Goal: Task Accomplishment & Management: Complete application form

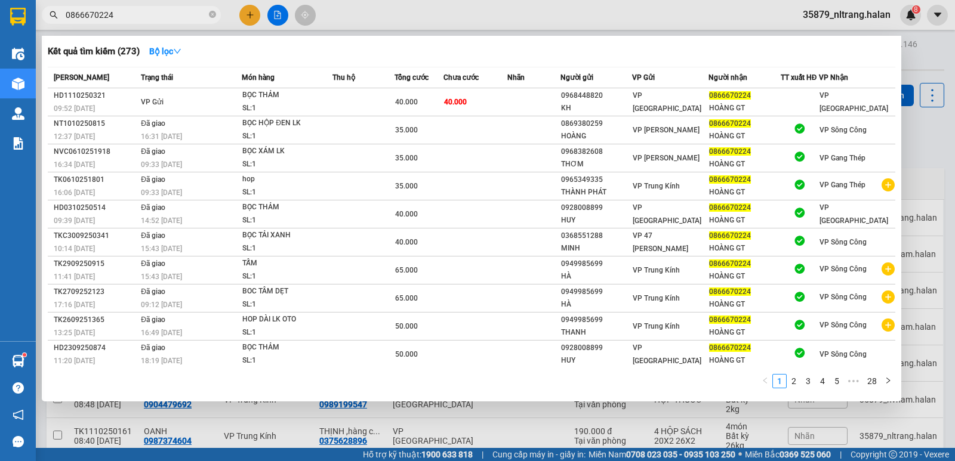
click at [134, 15] on input "0866670224" at bounding box center [136, 14] width 141 height 13
click at [147, 19] on input "0866670224" at bounding box center [136, 14] width 141 height 13
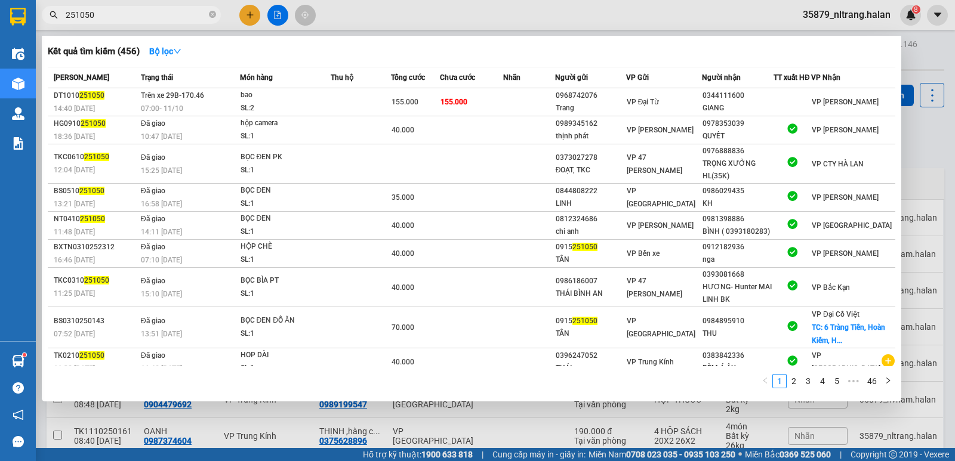
click at [924, 133] on div at bounding box center [477, 230] width 955 height 461
click at [179, 8] on input "251050" at bounding box center [136, 14] width 141 height 13
click at [131, 14] on input "251050" at bounding box center [136, 14] width 141 height 13
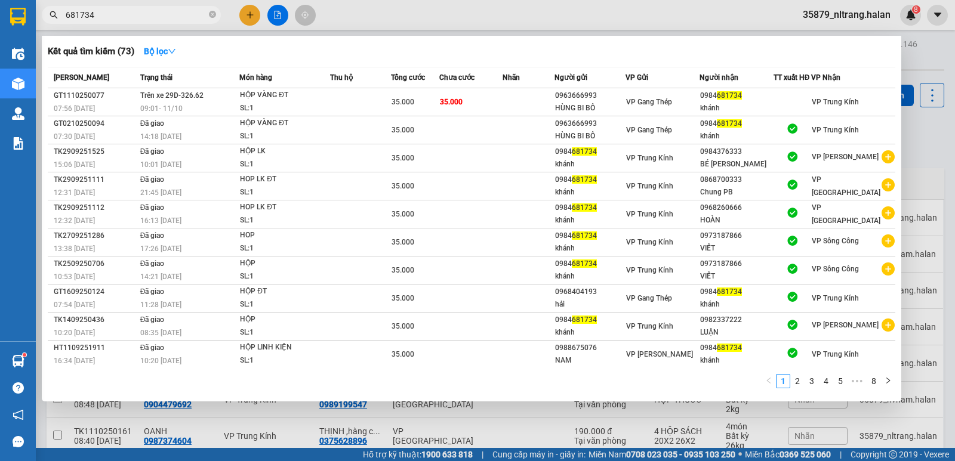
click at [948, 155] on div at bounding box center [477, 230] width 955 height 461
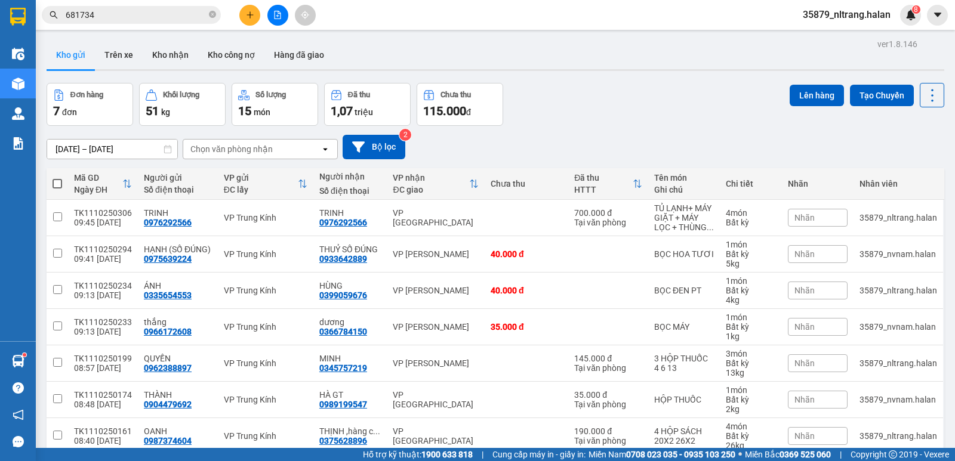
click at [943, 155] on main "ver 1.8.146 Kho gửi Trên xe Kho nhận Kho công nợ Hàng đã giao Đơn hàng 7 đơn Kh…" at bounding box center [477, 224] width 955 height 448
click at [915, 156] on div "[DATE] – [DATE] Press the down arrow key to interact with the calendar and sele…" at bounding box center [495, 147] width 897 height 24
click at [778, 109] on div "Đơn hàng 7 đơn Khối lượng 51 kg Số lượng 15 món Đã thu 1,07 triệu Chưa thu 115.…" at bounding box center [495, 104] width 897 height 43
drag, startPoint x: 778, startPoint y: 109, endPoint x: 730, endPoint y: 101, distance: 48.9
click at [763, 109] on div "Đơn hàng 7 đơn Khối lượng 51 kg Số lượng 15 món Đã thu 1,07 triệu Chưa thu 115.…" at bounding box center [495, 104] width 897 height 43
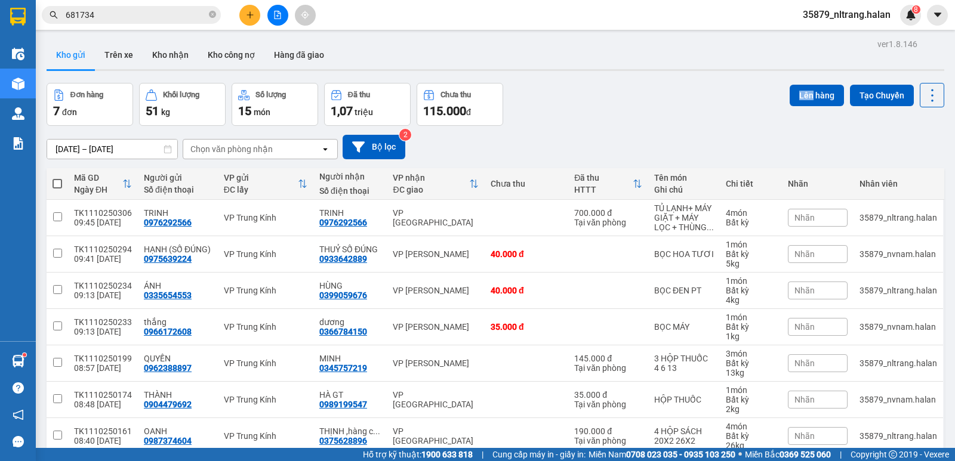
click at [719, 90] on div "Đơn hàng 7 đơn Khối lượng 51 kg Số lượng 15 món Đã thu 1,07 triệu Chưa thu 115.…" at bounding box center [495, 104] width 897 height 43
click at [921, 82] on div "ver 1.8.146 Kho gửi Trên xe Kho nhận Kho công nợ Hàng đã giao Đơn hàng 7 đơn Kh…" at bounding box center [495, 267] width 907 height 462
click at [924, 88] on icon at bounding box center [932, 95] width 17 height 17
click at [905, 165] on span "Làm mới" at bounding box center [906, 171] width 33 height 12
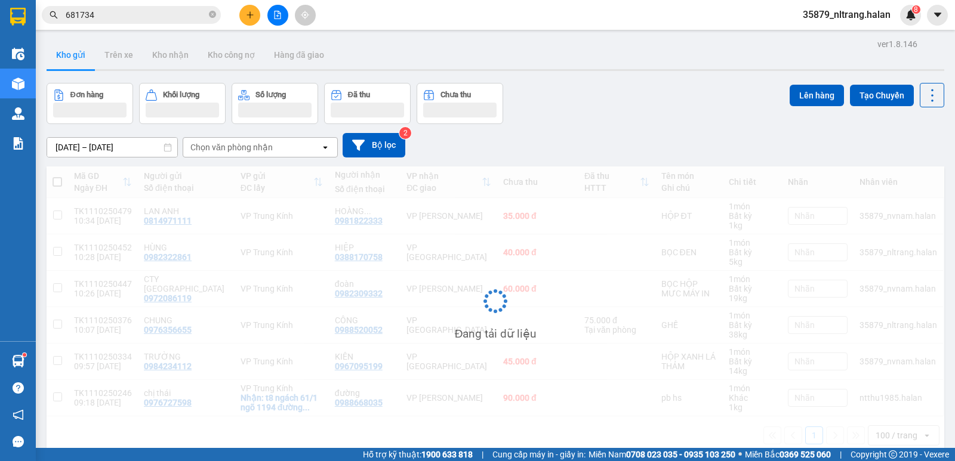
click at [715, 101] on div "Đơn hàng Khối lượng Số lượng Đã thu Chưa thu Lên hàng Tạo Chuyến" at bounding box center [495, 103] width 897 height 41
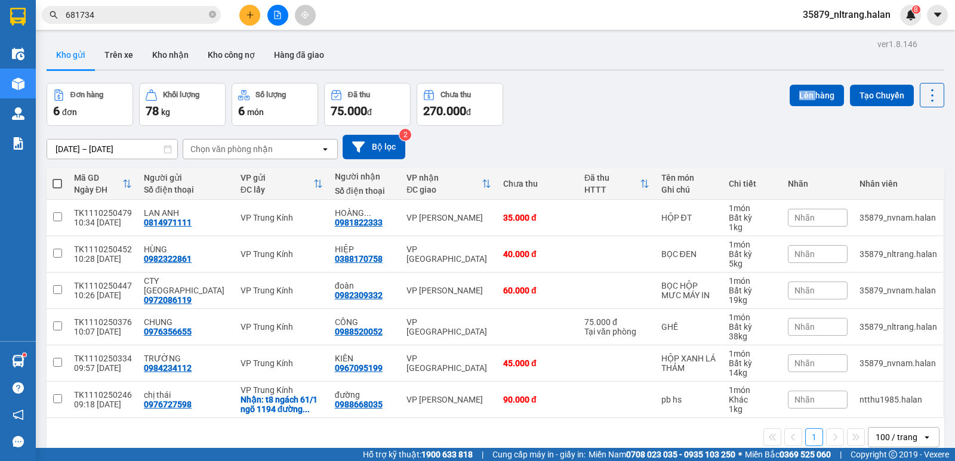
click at [715, 101] on div "Đơn hàng 6 đơn Khối lượng 78 kg Số lượng 6 món Đã thu 75.000 đ Chưa thu 270.000…" at bounding box center [495, 104] width 897 height 43
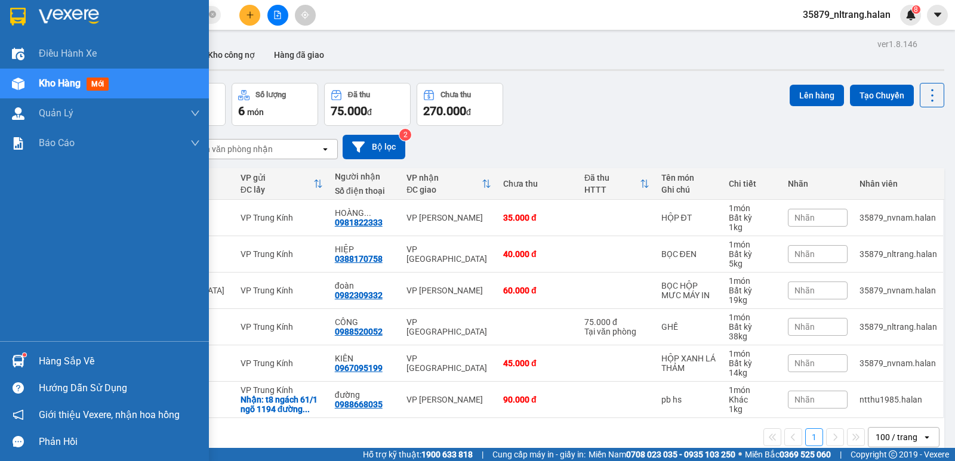
click at [30, 304] on div "Điều hành xe Kho hàng mới Quản [PERSON_NAME] lý chuyến Quản lý kiểm kho Báo cáo…" at bounding box center [104, 190] width 209 height 302
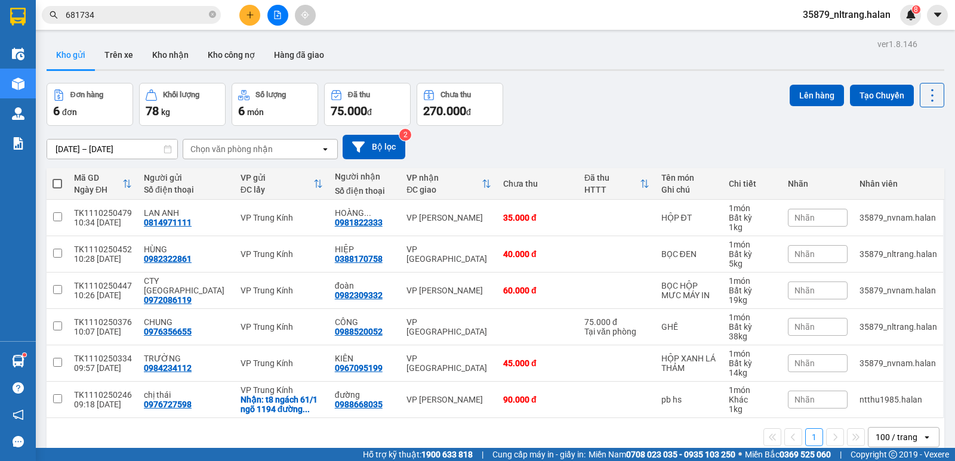
click at [355, 422] on div "1 100 / trang open" at bounding box center [495, 437] width 897 height 38
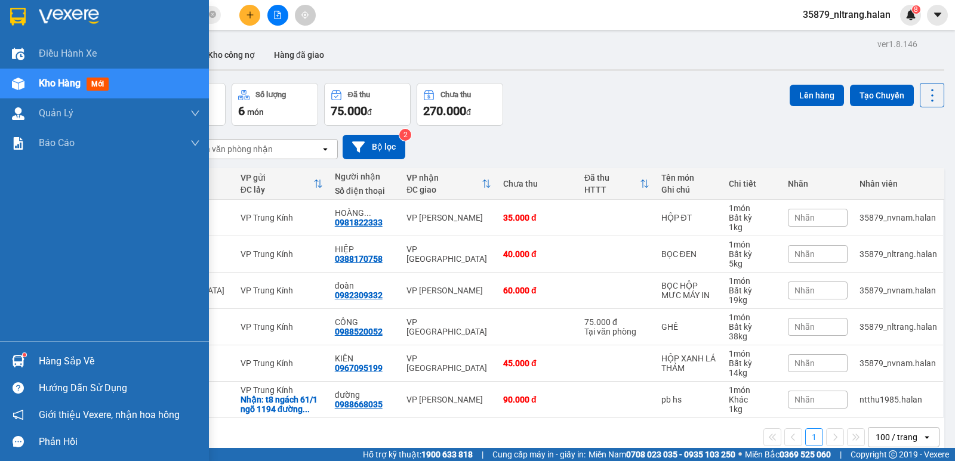
click at [30, 360] on div "Hàng sắp về" at bounding box center [104, 361] width 209 height 27
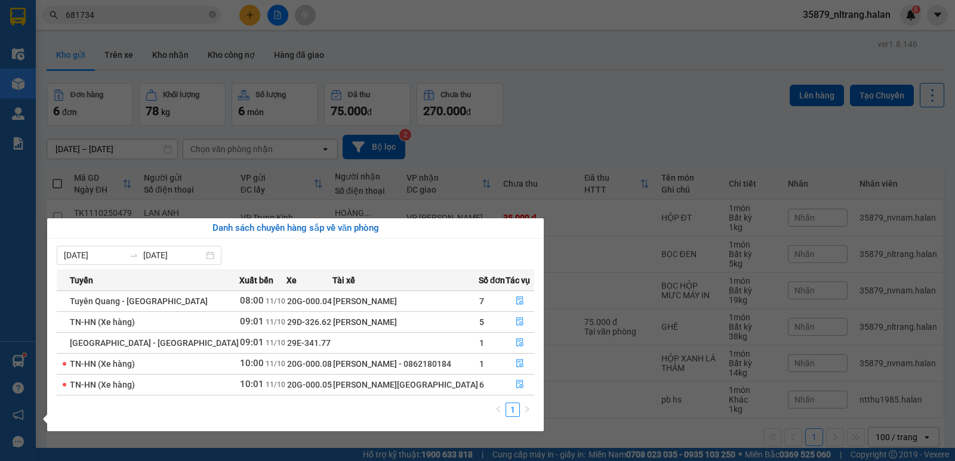
click at [619, 101] on section "Kết quả tìm kiếm ( 73 ) Bộ lọc Mã ĐH Trạng thái Món hàng Thu hộ Tổng cước Chưa …" at bounding box center [477, 230] width 955 height 461
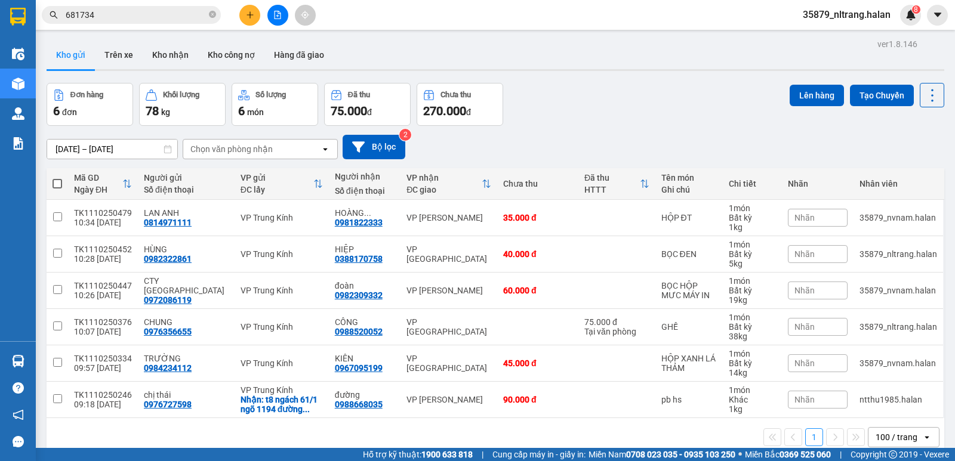
click at [587, 98] on div "Đơn hàng 6 đơn Khối lượng 78 kg Số lượng 6 món Đã thu 75.000 đ Chưa thu 270.000…" at bounding box center [495, 104] width 897 height 43
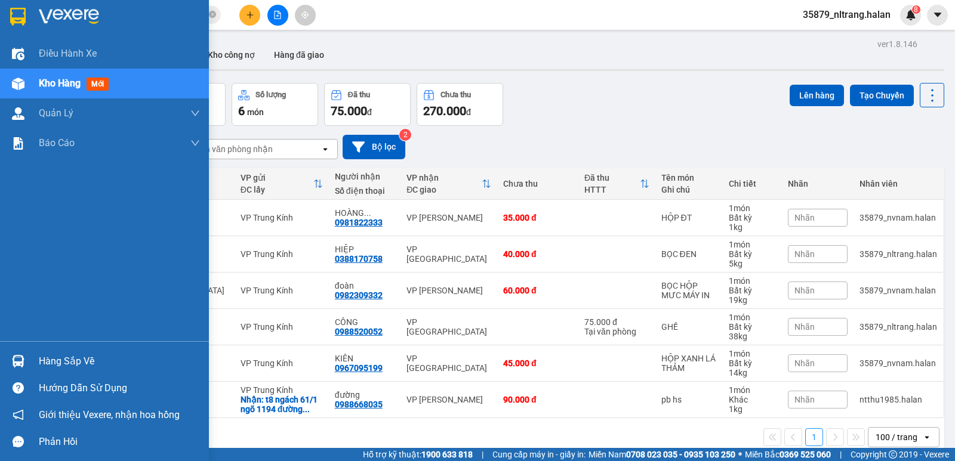
click at [33, 358] on div "Hàng sắp về" at bounding box center [104, 361] width 209 height 27
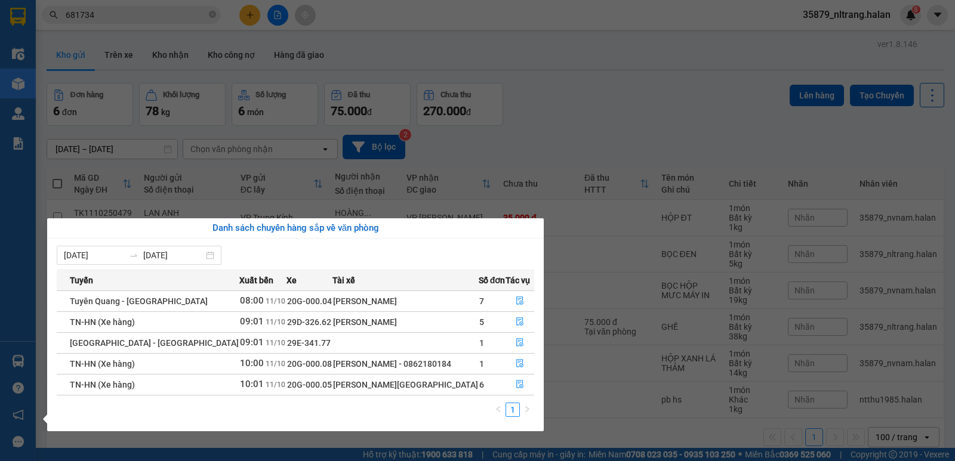
click at [630, 95] on section "Kết quả tìm kiếm ( 73 ) Bộ lọc Mã ĐH Trạng thái Món hàng Thu hộ Tổng cước Chưa …" at bounding box center [477, 230] width 955 height 461
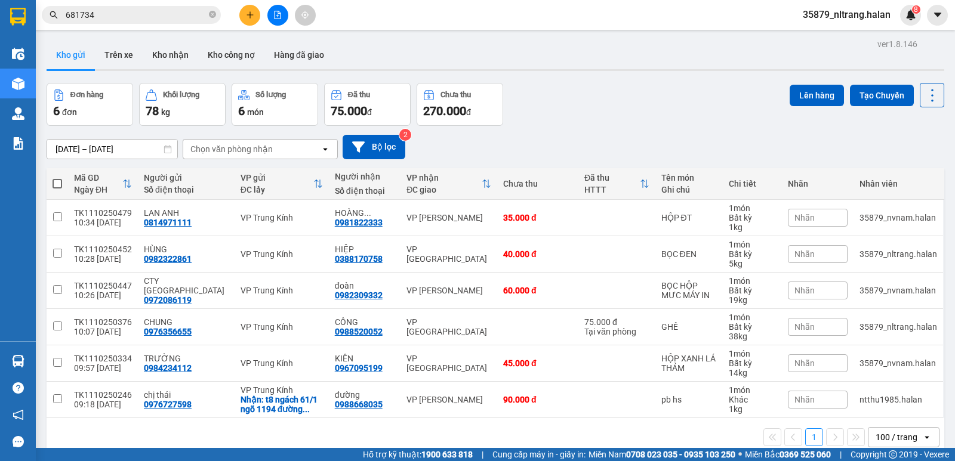
click at [630, 95] on div "Đơn hàng 6 đơn Khối lượng 78 kg Số lượng 6 món Đã thu 75.000 đ Chưa thu 270.000…" at bounding box center [495, 104] width 897 height 43
click at [144, 20] on input "681734" at bounding box center [136, 14] width 141 height 13
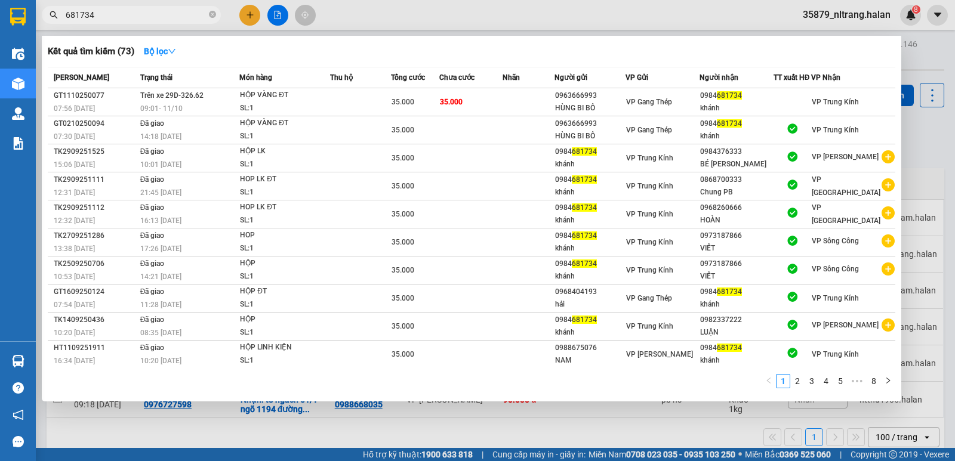
click at [163, 20] on input "681734" at bounding box center [136, 14] width 141 height 13
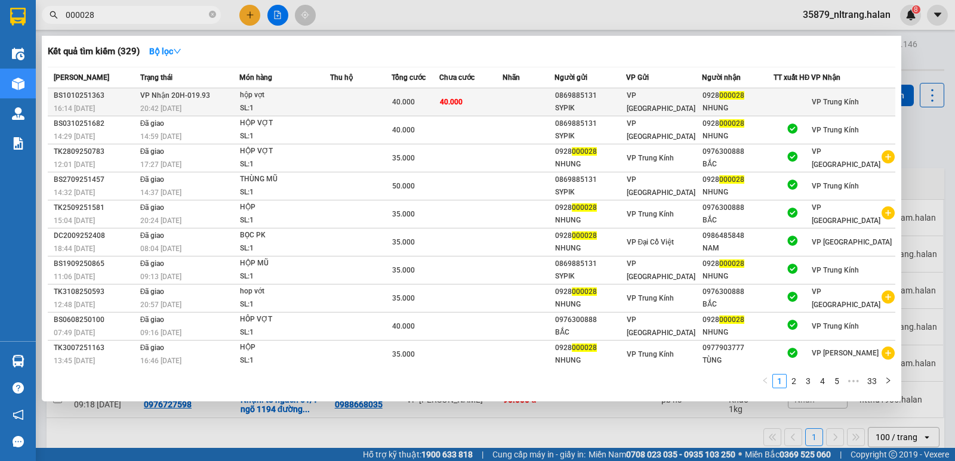
type input "000028"
click at [255, 102] on div "SL: 1" at bounding box center [284, 108] width 89 height 13
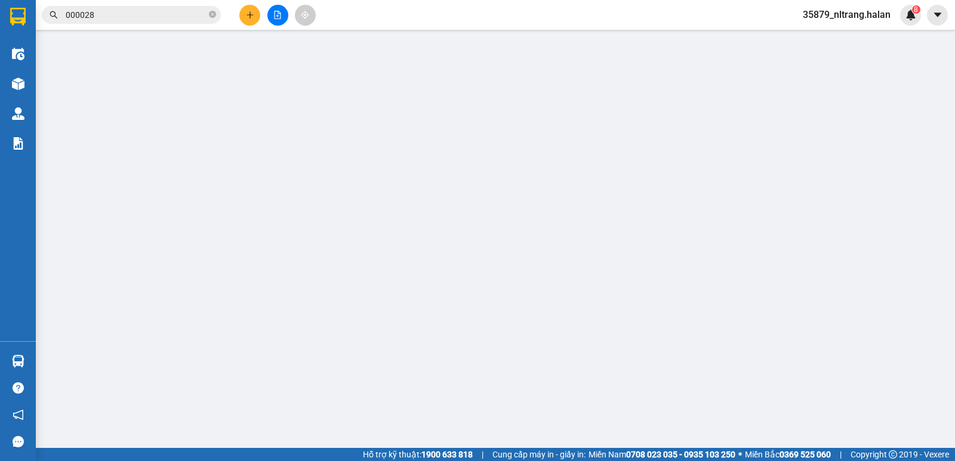
type input "0869885131"
type input "SYPIK"
type input "0928000028"
type input "NHUNG"
type input "0"
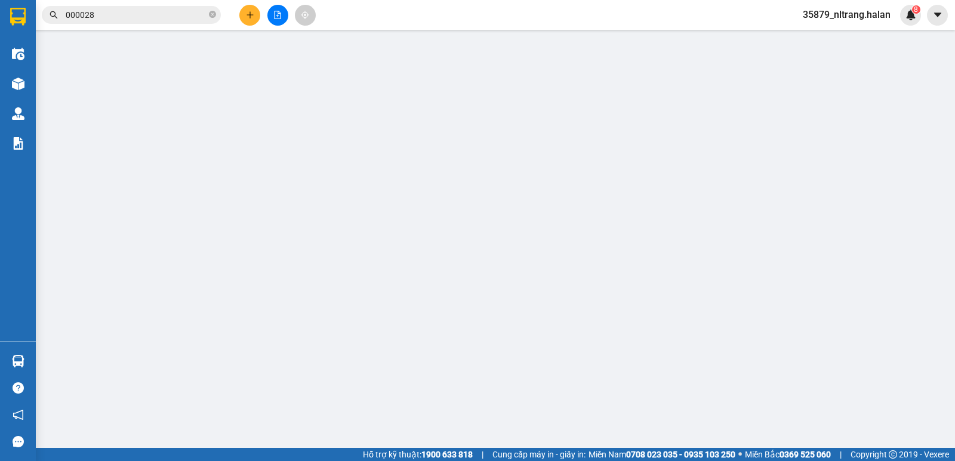
type input "40.000"
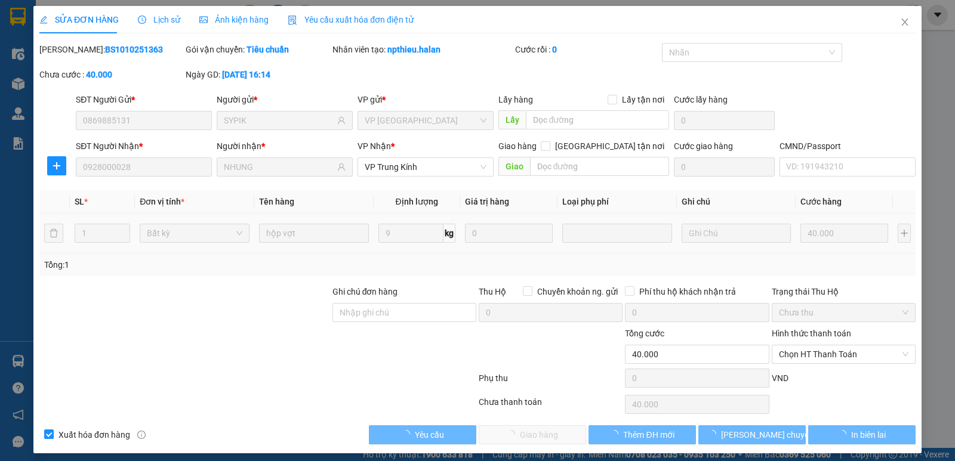
scroll to position [7, 0]
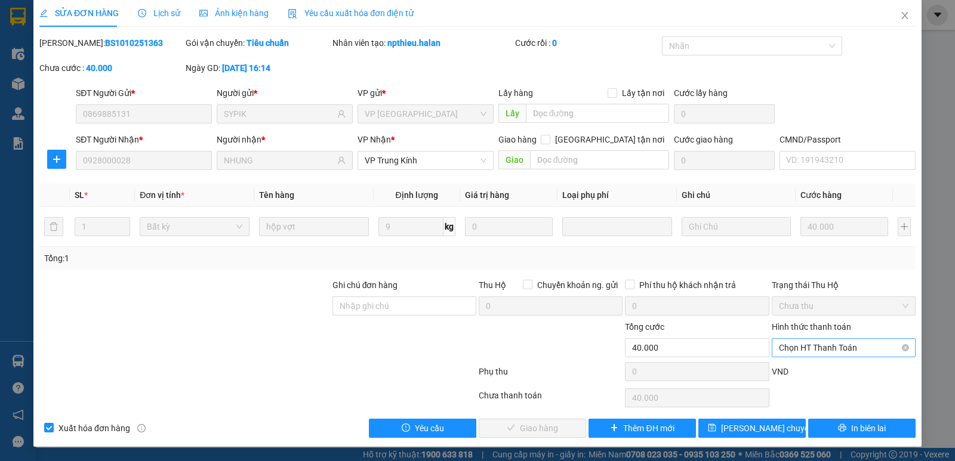
click at [845, 353] on span "Chọn HT Thanh Toán" at bounding box center [843, 348] width 129 height 18
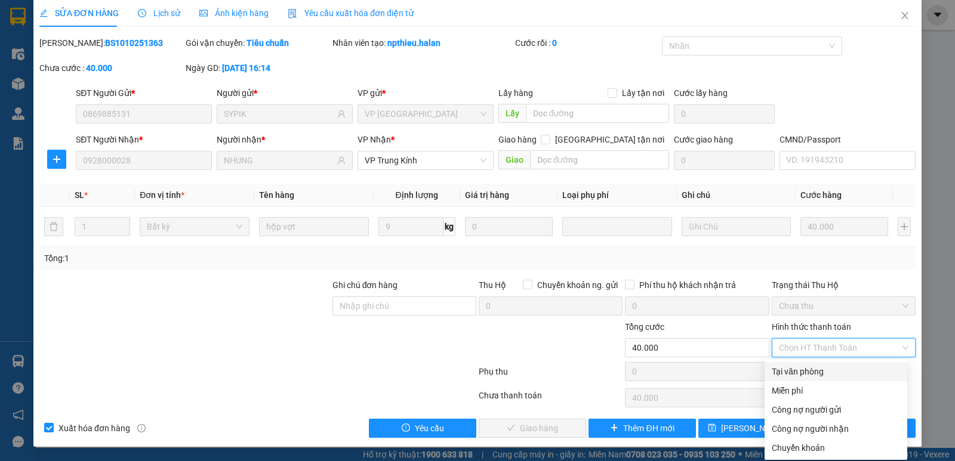
drag, startPoint x: 820, startPoint y: 368, endPoint x: 715, endPoint y: 393, distance: 107.8
click at [817, 368] on div "Tại văn phòng" at bounding box center [835, 371] width 128 height 13
type input "0"
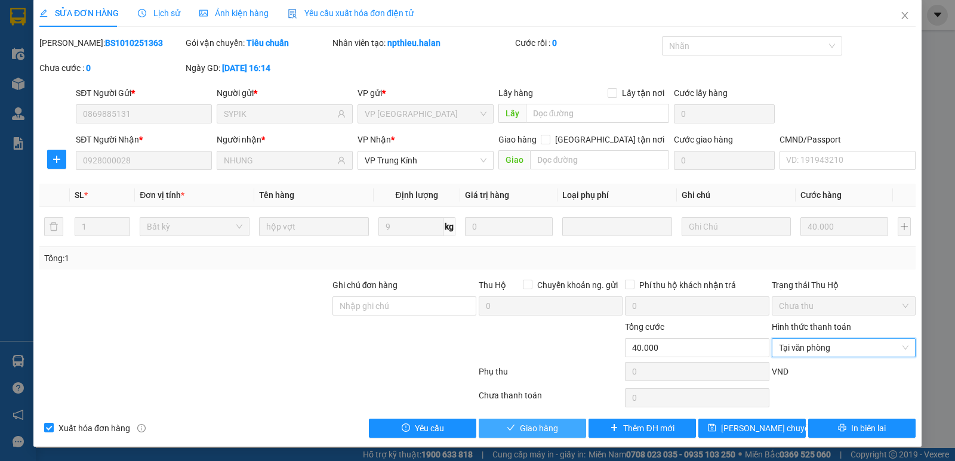
click at [507, 425] on icon "check" at bounding box center [511, 428] width 8 height 8
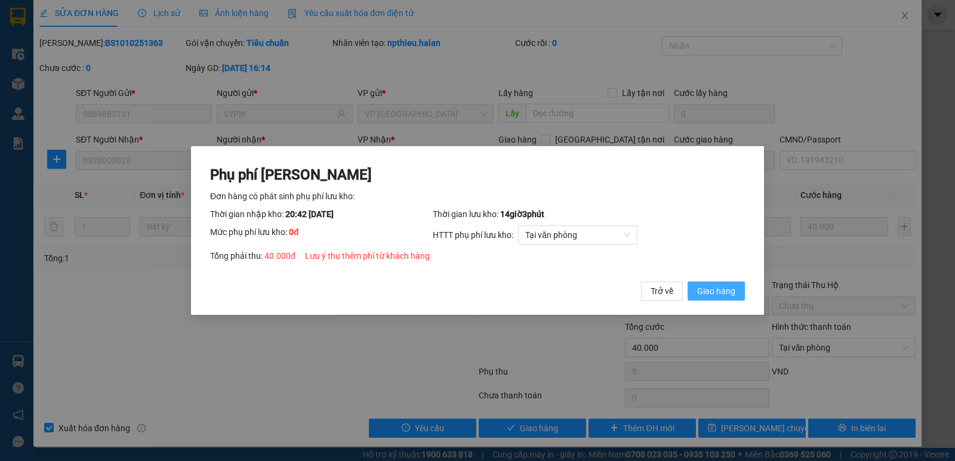
click at [719, 286] on span "Giao hàng" at bounding box center [716, 291] width 38 height 13
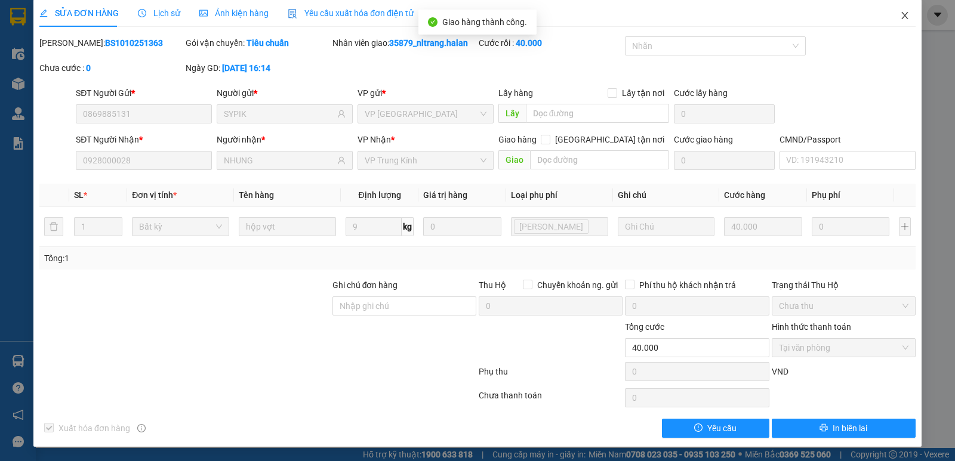
click at [889, 21] on span "Close" at bounding box center [904, 15] width 33 height 33
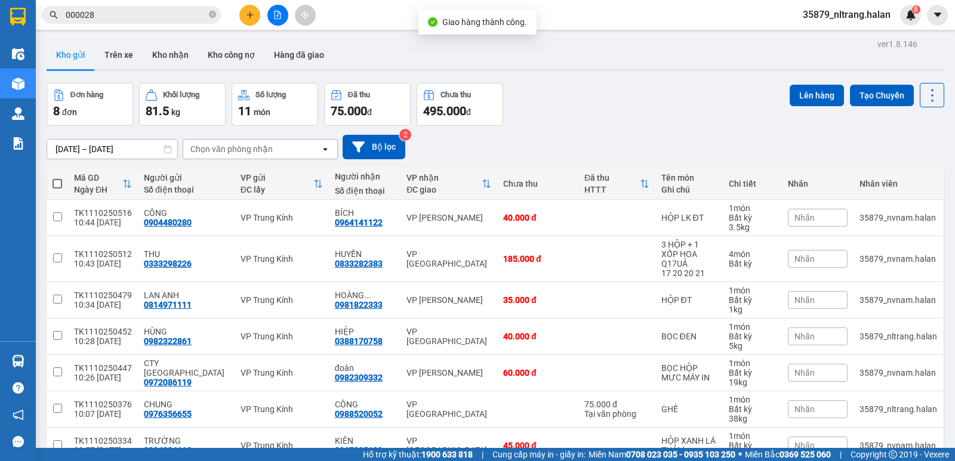
click at [249, 19] on button at bounding box center [249, 15] width 21 height 21
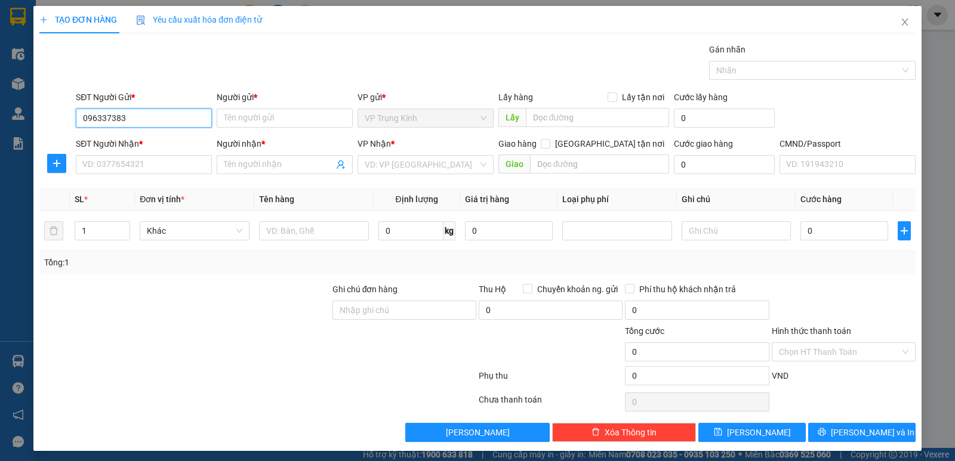
type input "0963373833"
click at [147, 134] on div "0963373833 - CHUNG AUTO" at bounding box center [142, 141] width 135 height 19
type input "CHUNG AUTO"
type input "0963373833"
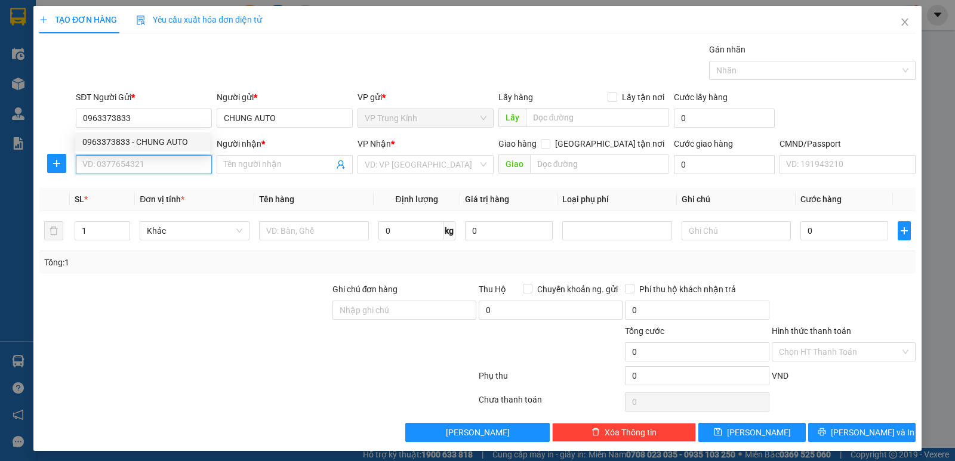
click at [149, 164] on input "SĐT Người Nhận *" at bounding box center [144, 164] width 136 height 19
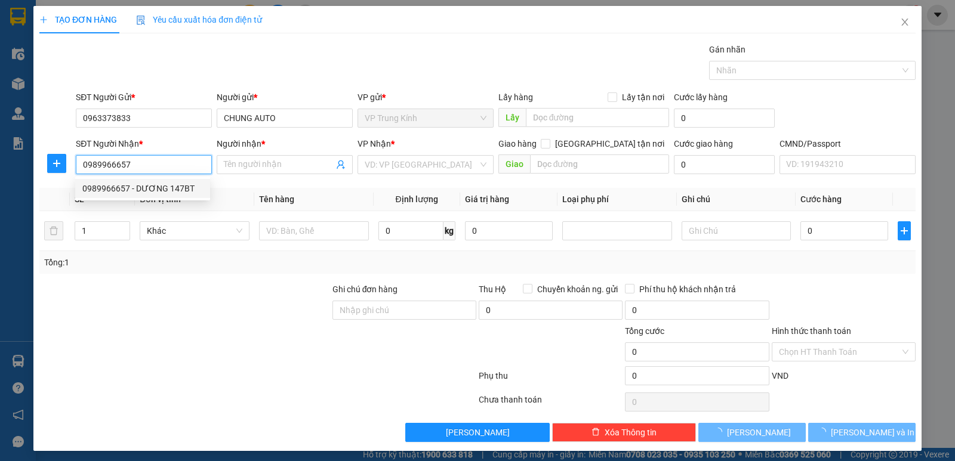
click at [156, 195] on div "0989966657 - DƯƠNG 147BT" at bounding box center [142, 188] width 121 height 13
type input "0989966657"
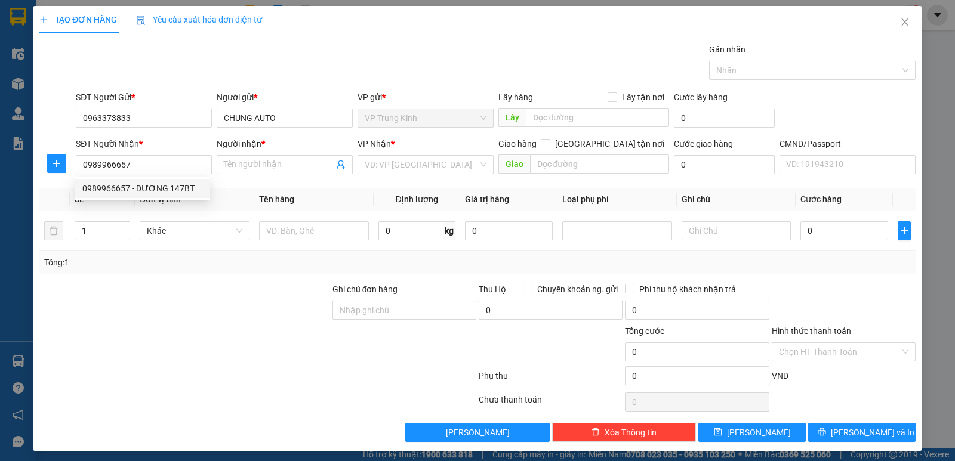
click at [205, 313] on div at bounding box center [184, 304] width 293 height 42
type input "DƯƠNG 147BT"
click at [324, 242] on div at bounding box center [314, 231] width 110 height 24
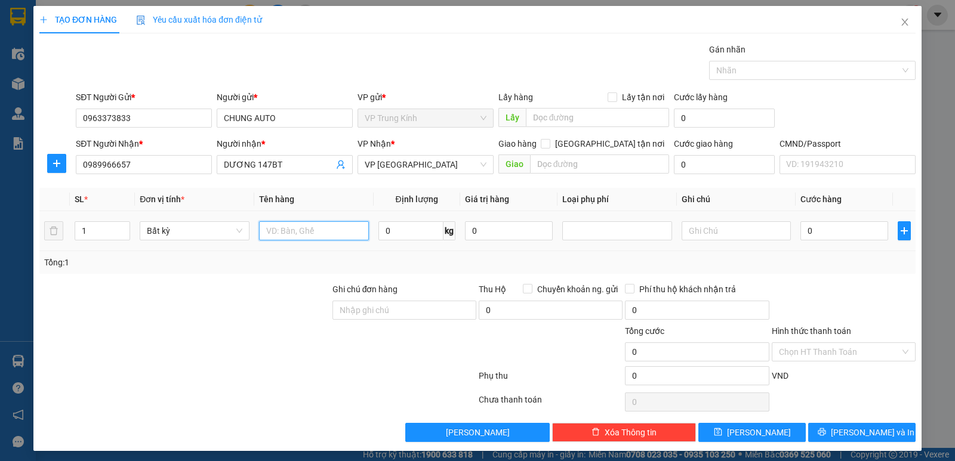
click at [320, 237] on input "text" at bounding box center [314, 230] width 110 height 19
type input "bọc đen pt"
type input "1"
type input "35.000"
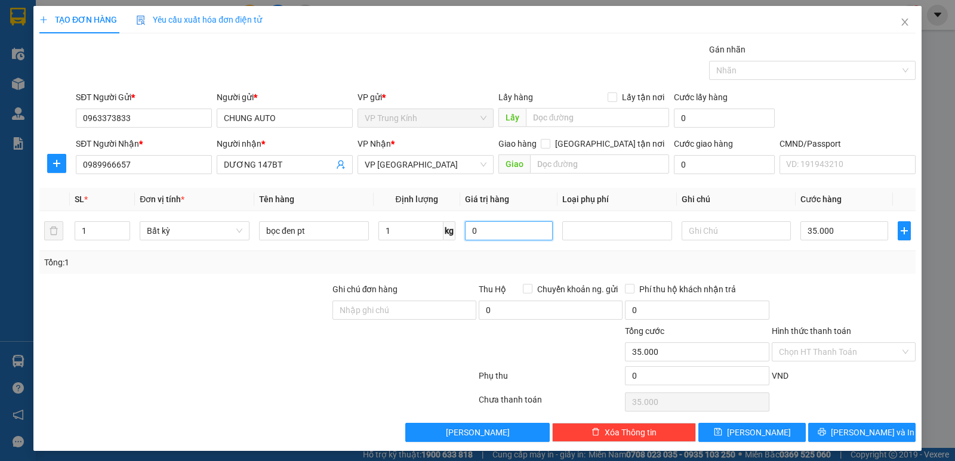
type input "35.000"
click at [845, 440] on button "[PERSON_NAME] và In" at bounding box center [861, 432] width 107 height 19
click at [851, 444] on div "TẠO ĐƠN HÀNG Yêu cầu xuất hóa đơn điện tử Transit Pickup Surcharge Ids Transit …" at bounding box center [477, 228] width 888 height 445
click at [851, 434] on span "[PERSON_NAME] và In" at bounding box center [873, 432] width 84 height 13
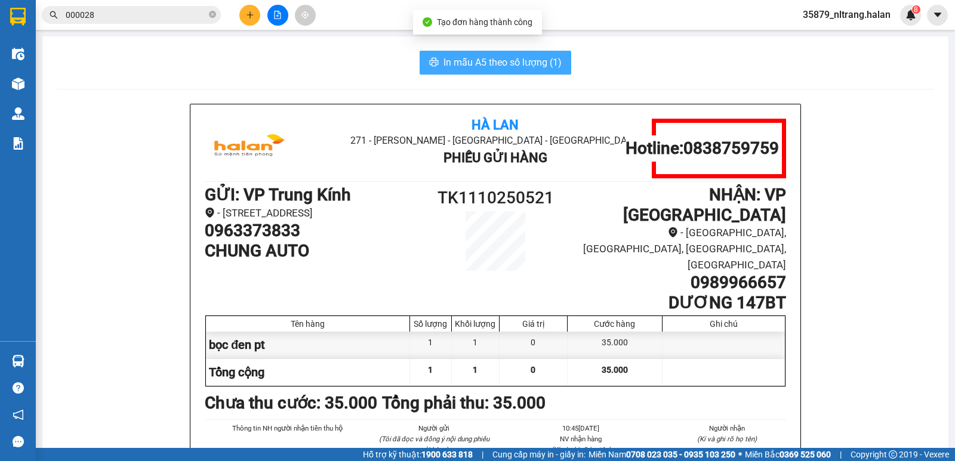
click at [461, 69] on span "In mẫu A5 theo số lượng (1)" at bounding box center [502, 62] width 118 height 15
click at [446, 66] on span "In mẫu A5 theo số lượng (1)" at bounding box center [502, 62] width 118 height 15
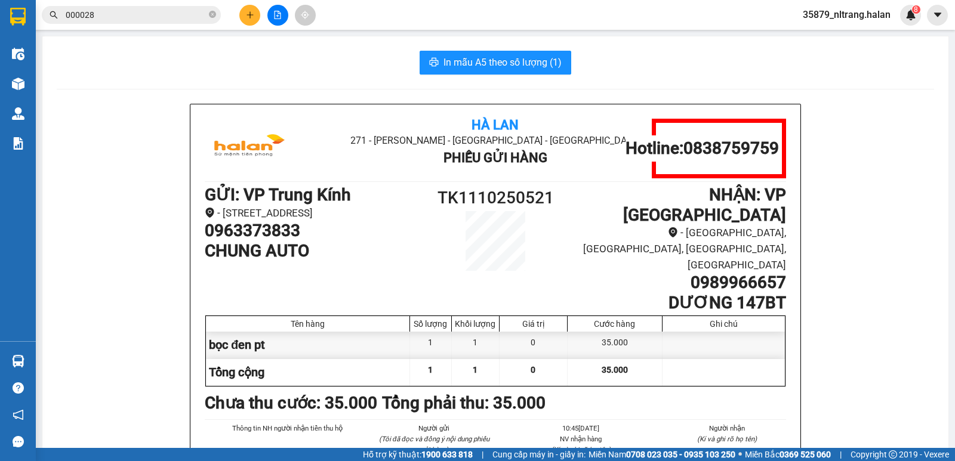
click at [249, 8] on button at bounding box center [249, 15] width 21 height 21
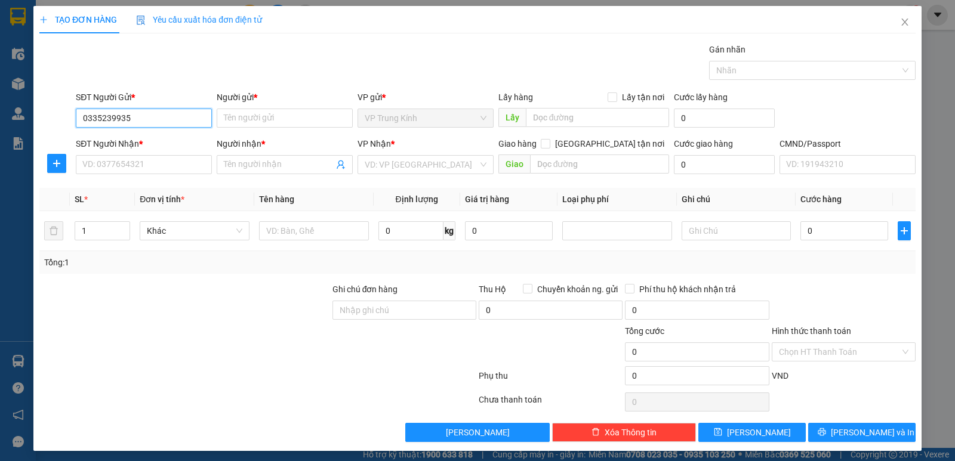
type input "0335239935"
click at [151, 138] on div "SĐT Người Nhận *" at bounding box center [144, 143] width 136 height 13
click at [151, 155] on input "SĐT Người Nhận *" at bounding box center [144, 164] width 136 height 19
click at [157, 125] on input "0335239935" at bounding box center [144, 118] width 136 height 19
click at [292, 125] on input "Người gửi *" at bounding box center [285, 118] width 136 height 19
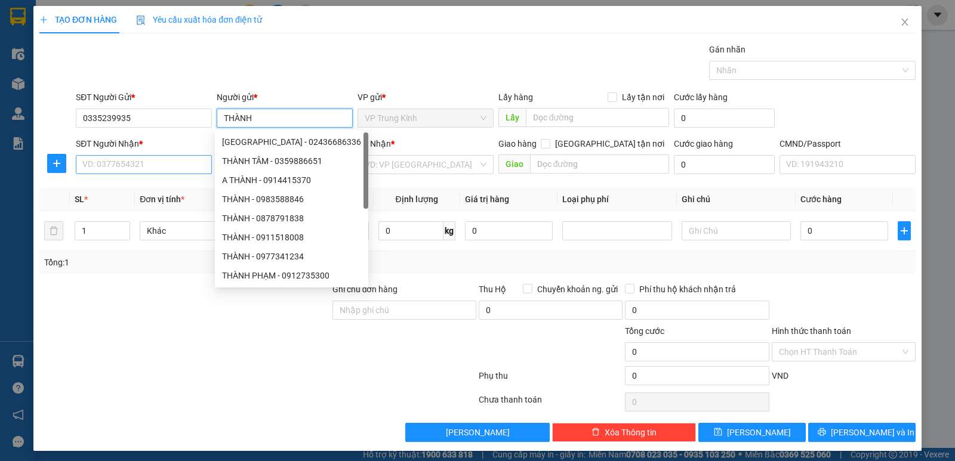
type input "THÀNH"
click at [168, 164] on input "SĐT Người Nhận *" at bounding box center [144, 164] width 136 height 19
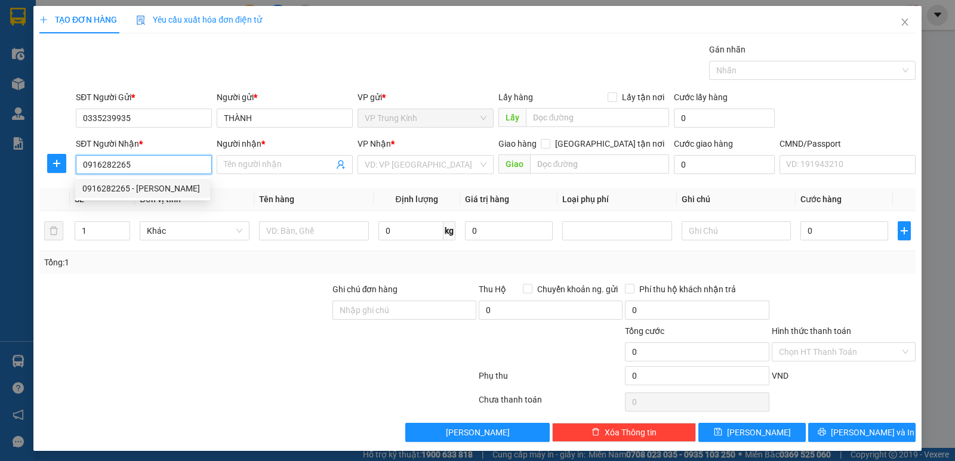
click at [183, 187] on div "0916282265 - [PERSON_NAME]" at bounding box center [142, 188] width 121 height 13
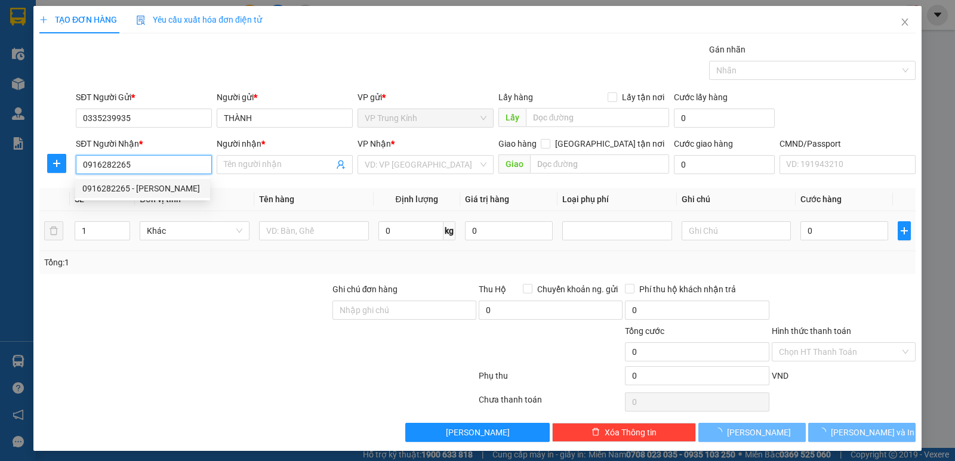
type input "0916282265"
click at [187, 284] on div at bounding box center [184, 304] width 293 height 42
type input "[PERSON_NAME]"
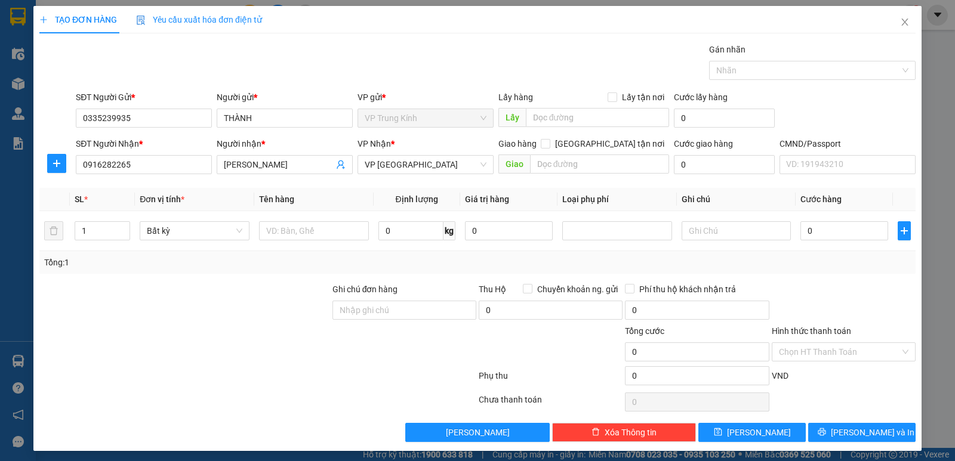
click at [335, 199] on th "Tên hàng" at bounding box center [313, 199] width 119 height 23
click at [299, 230] on input "text" at bounding box center [314, 230] width 110 height 19
type input "1"
type input "L"
drag, startPoint x: 289, startPoint y: 229, endPoint x: 261, endPoint y: 233, distance: 28.3
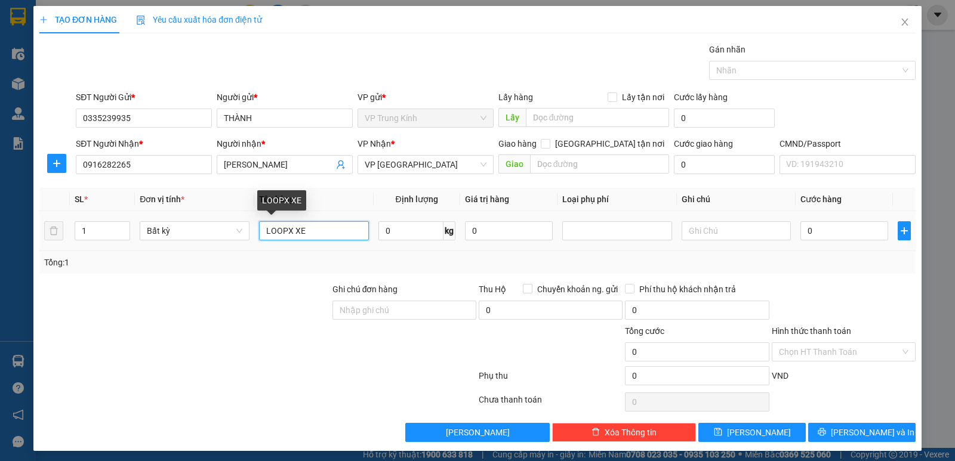
click at [261, 233] on input "LOOPX XE" at bounding box center [314, 230] width 110 height 19
type input "LỐP XE"
click at [400, 232] on input "0" at bounding box center [410, 230] width 65 height 19
type input "9"
click at [437, 258] on div "Tổng: 1" at bounding box center [477, 262] width 866 height 13
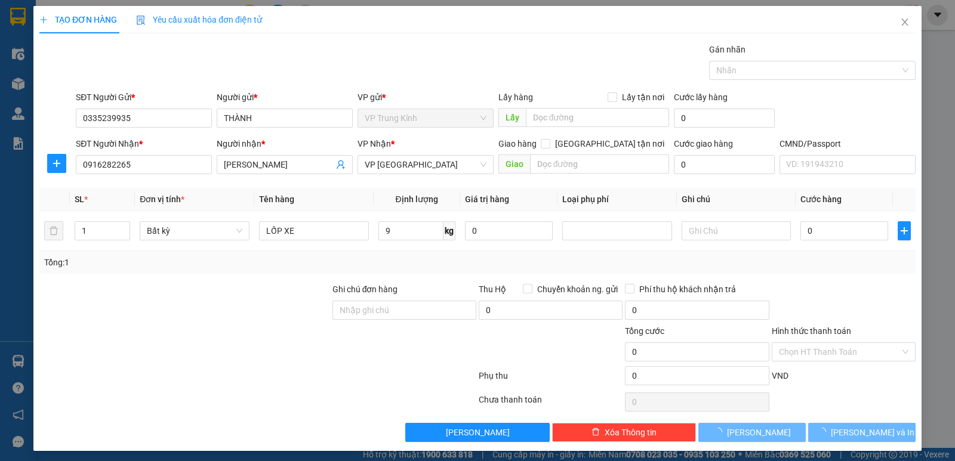
click at [437, 258] on div "Tổng: 1" at bounding box center [477, 262] width 866 height 13
type input "40.000"
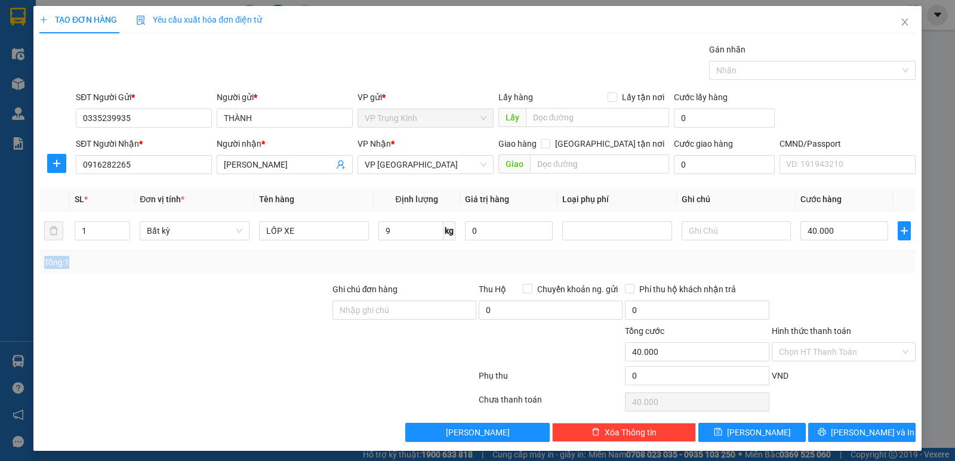
click at [822, 273] on div "Tổng: 1" at bounding box center [477, 262] width 876 height 23
click at [838, 270] on div "Tổng: 1" at bounding box center [477, 262] width 876 height 23
click at [834, 279] on div "Transit Pickup Surcharge Ids Transit Deliver Surcharge Ids Transit Deliver Surc…" at bounding box center [477, 242] width 876 height 399
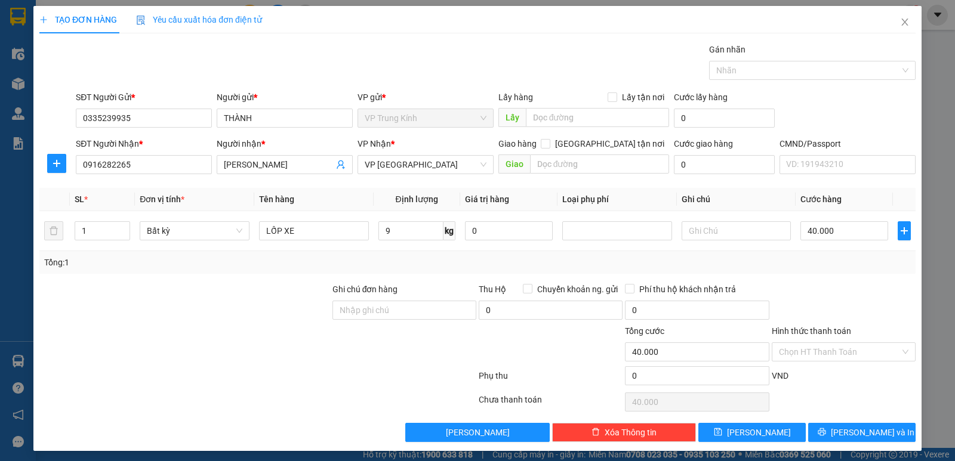
click at [834, 279] on div "Transit Pickup Surcharge Ids Transit Deliver Surcharge Ids Transit Deliver Surc…" at bounding box center [477, 242] width 876 height 399
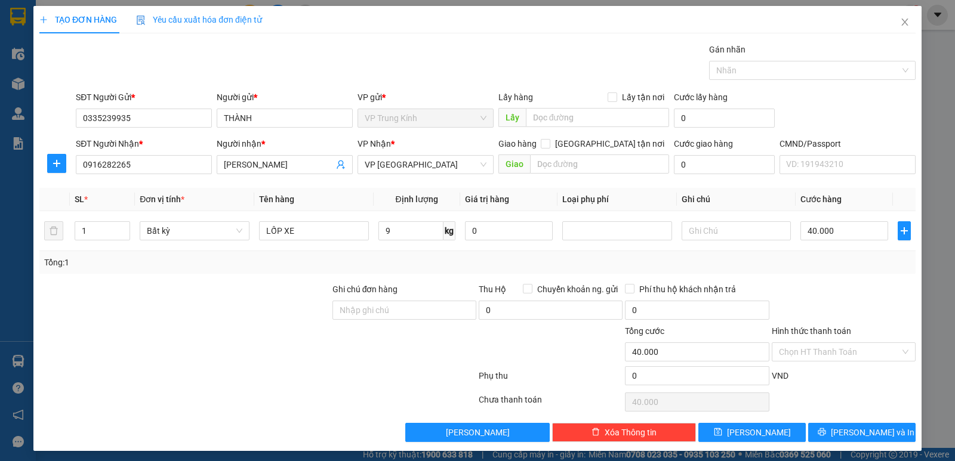
click at [834, 279] on div "Transit Pickup Surcharge Ids Transit Deliver Surcharge Ids Transit Deliver Surc…" at bounding box center [477, 242] width 876 height 399
click at [860, 421] on div "Transit Pickup Surcharge Ids Transit Deliver Surcharge Ids Transit Deliver Surc…" at bounding box center [477, 242] width 876 height 399
click at [862, 425] on button "[PERSON_NAME] và In" at bounding box center [861, 432] width 107 height 19
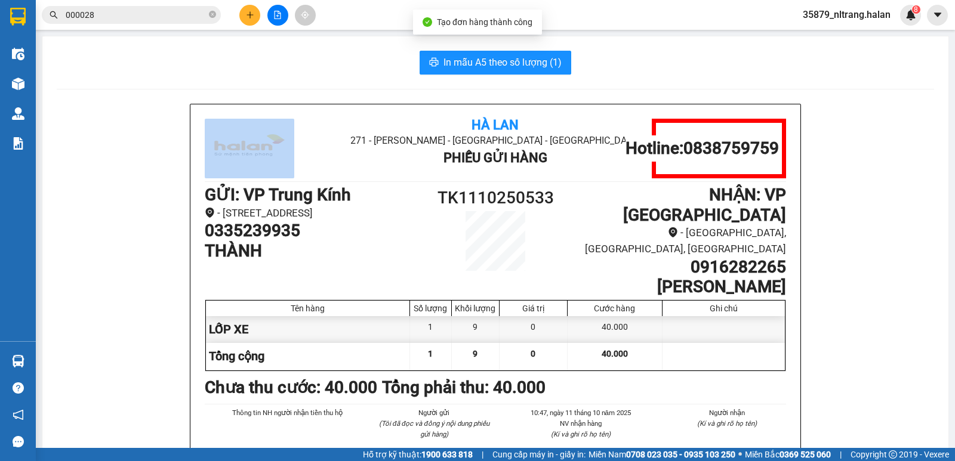
click at [447, 54] on button "In mẫu A5 theo số lượng (1)" at bounding box center [495, 63] width 152 height 24
click at [449, 59] on span "In mẫu A5 theo số lượng (1)" at bounding box center [502, 62] width 118 height 15
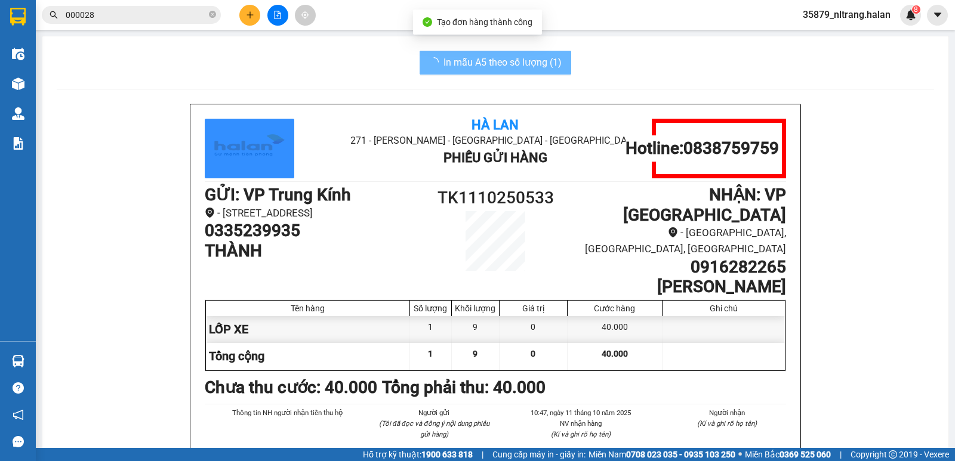
click at [18, 87] on img at bounding box center [18, 84] width 13 height 13
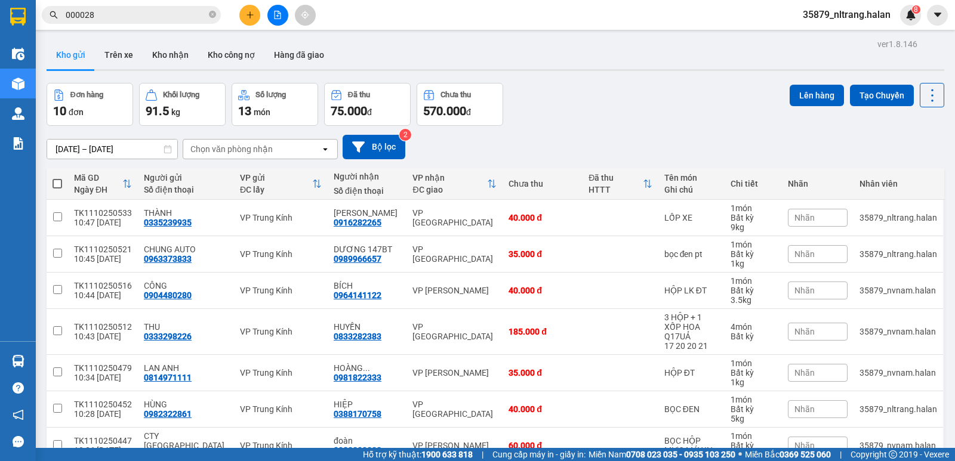
click at [589, 141] on div "[DATE] – [DATE] Press the down arrow key to interact with the calendar and sele…" at bounding box center [495, 147] width 897 height 24
click at [602, 95] on div "Đơn hàng 10 đơn Khối lượng 91.5 kg Số lượng 13 món Đã thu 75.000 đ Chưa thu 570…" at bounding box center [495, 104] width 897 height 43
click at [605, 95] on div "Đơn hàng 10 đơn Khối lượng 91.5 kg Số lượng 13 món Đã thu 75.000 đ Chưa thu 570…" at bounding box center [495, 104] width 897 height 43
click at [606, 95] on div "Đơn hàng 10 đơn Khối lượng 91.5 kg Số lượng 13 món Đã thu 75.000 đ Chưa thu 570…" at bounding box center [495, 104] width 897 height 43
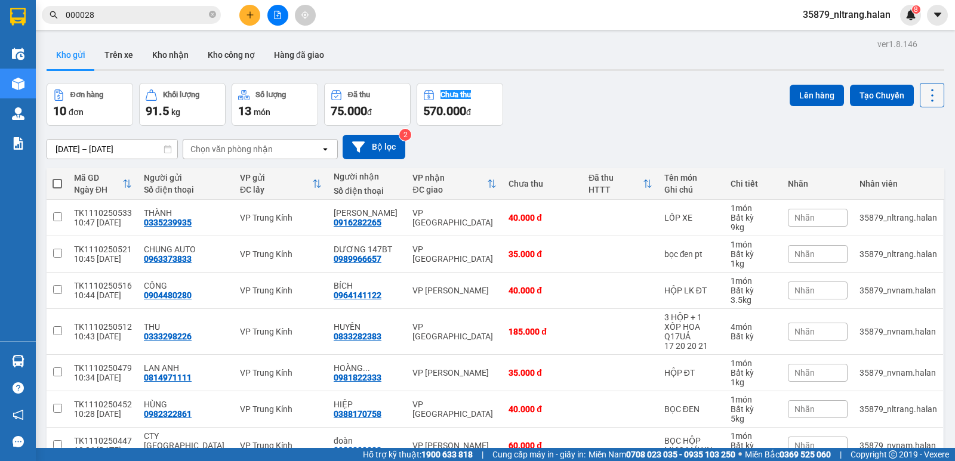
click at [919, 89] on button at bounding box center [931, 95] width 24 height 24
click at [911, 163] on li "Làm mới" at bounding box center [900, 170] width 89 height 21
click at [589, 77] on div "ver 1.8.146 Kho gửi Trên xe Kho nhận Kho công nợ Hàng đã giao Đơn hàng 10 đơn K…" at bounding box center [495, 326] width 907 height 581
click at [193, 11] on input "000028" at bounding box center [136, 14] width 141 height 13
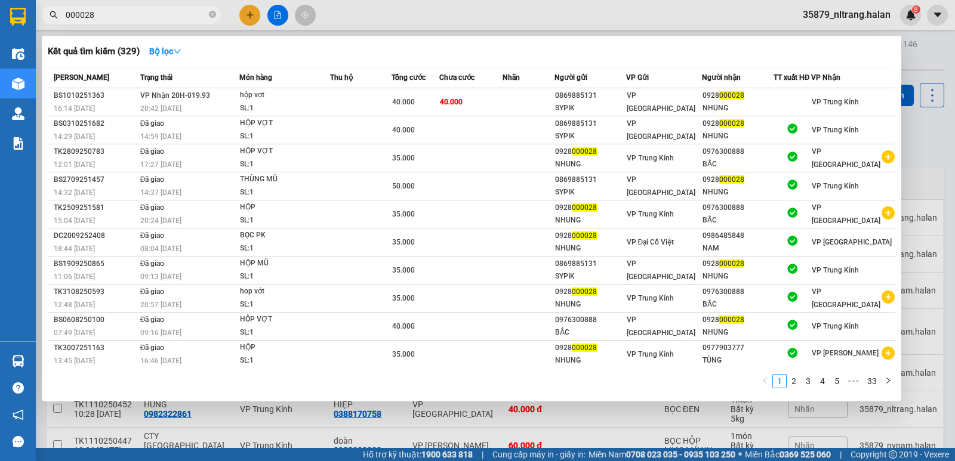
click at [193, 11] on input "000028" at bounding box center [136, 14] width 141 height 13
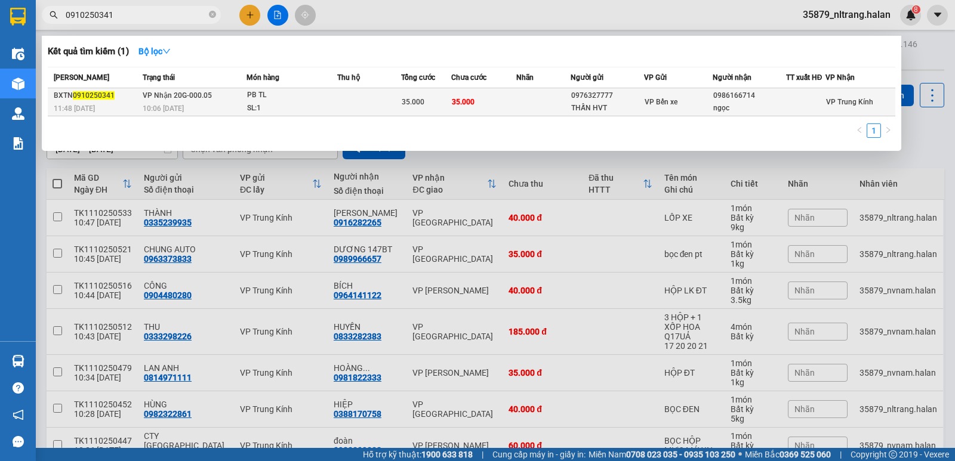
type input "0910250341"
click at [321, 90] on div "PB TL" at bounding box center [291, 95] width 89 height 13
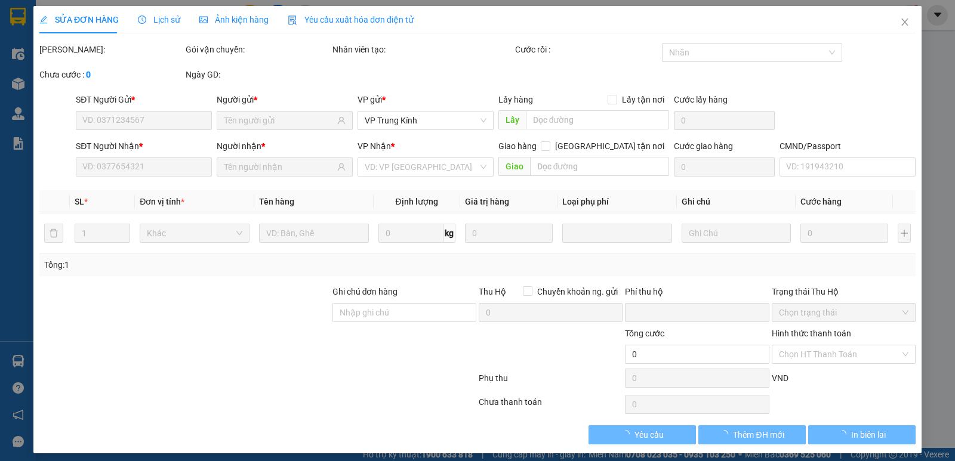
type input "0976327777"
type input "THẤN HVT"
type input "0986166714"
type input "ngọc"
type input "0"
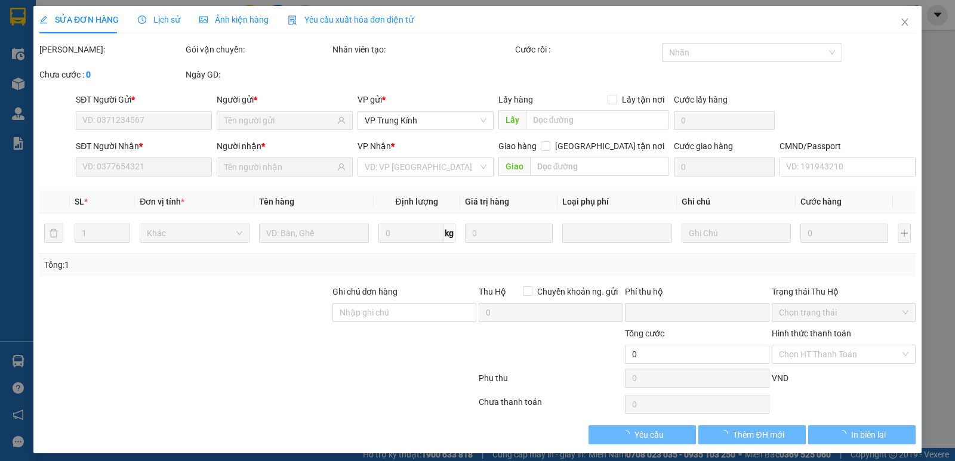
type input "35.000"
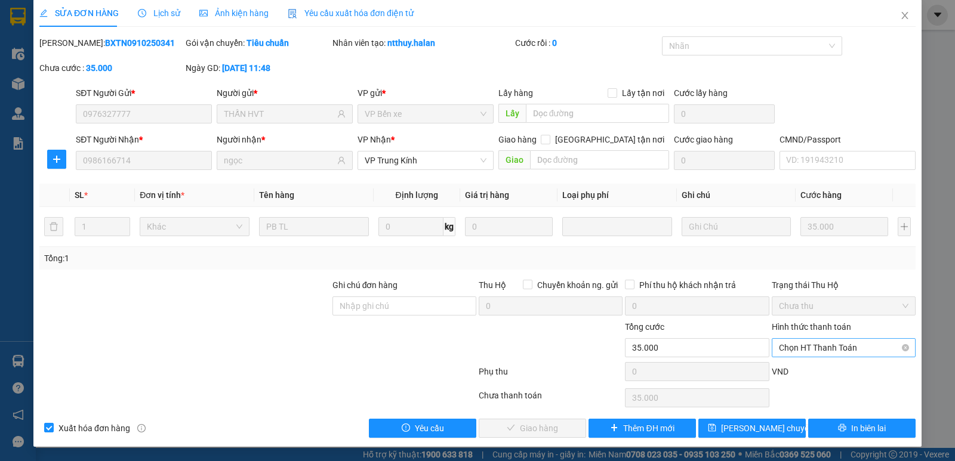
click at [823, 344] on span "Chọn HT Thanh Toán" at bounding box center [843, 348] width 129 height 18
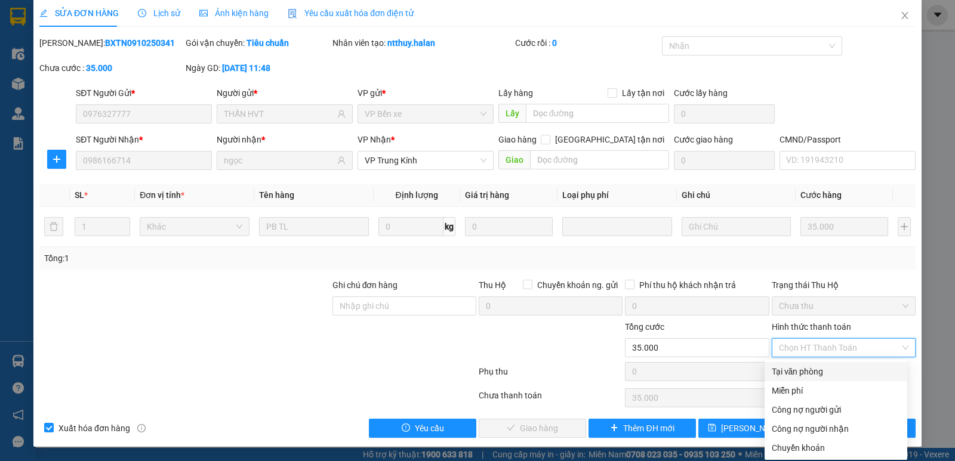
click at [819, 367] on div "Tại văn phòng" at bounding box center [835, 371] width 128 height 13
type input "0"
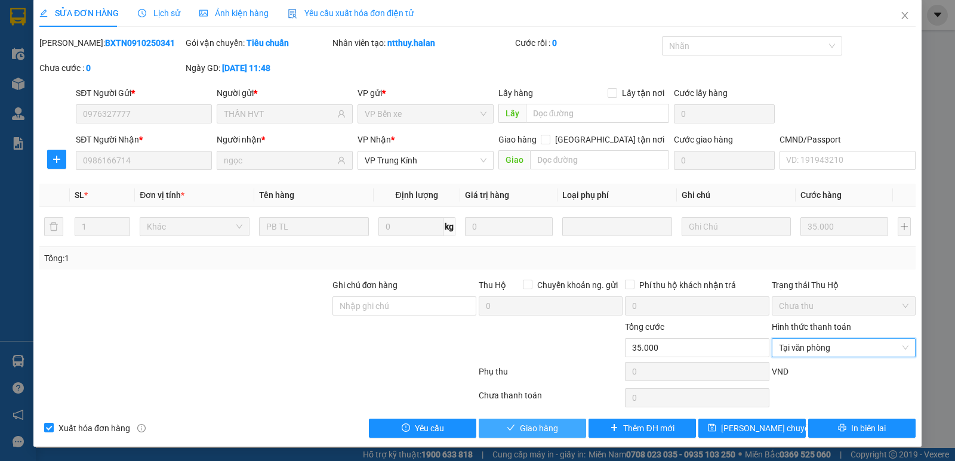
click at [513, 427] on button "Giao hàng" at bounding box center [532, 428] width 107 height 19
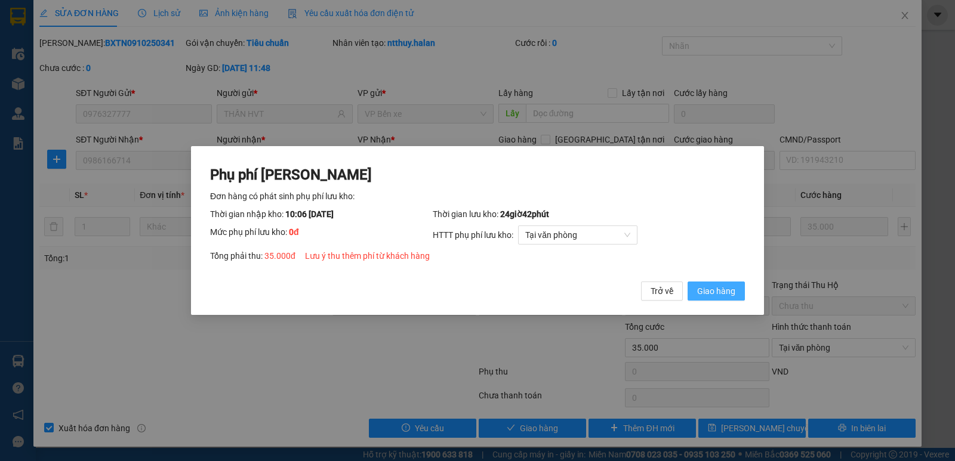
click at [705, 288] on span "Giao hàng" at bounding box center [716, 291] width 38 height 13
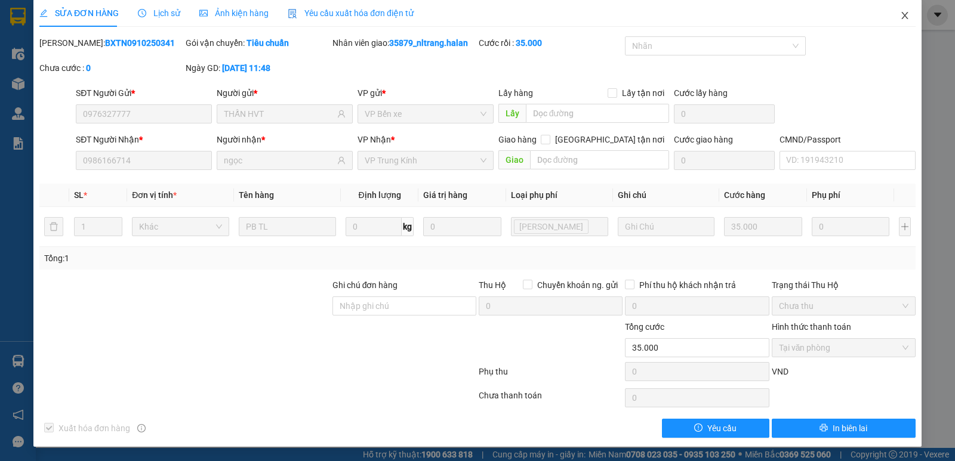
click at [890, 19] on span "Close" at bounding box center [904, 15] width 33 height 33
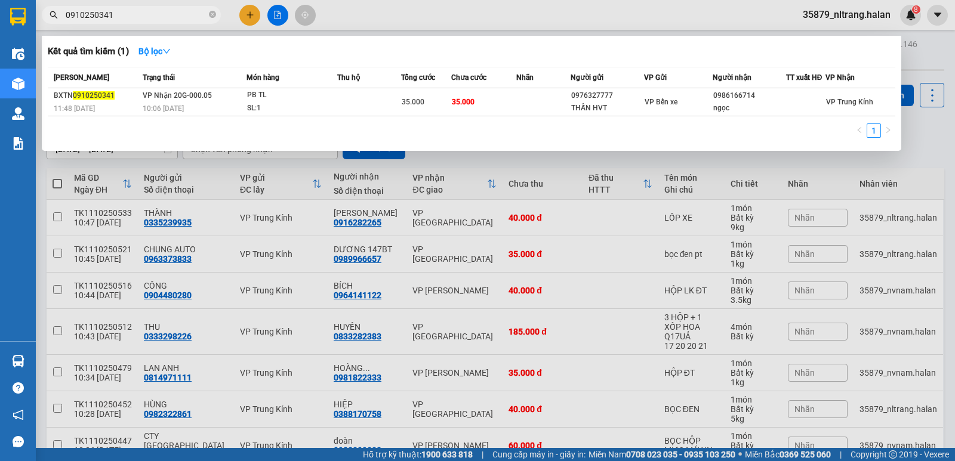
click at [160, 8] on span "0910250341" at bounding box center [131, 15] width 179 height 18
click at [162, 12] on input "0910250341" at bounding box center [136, 14] width 141 height 13
type input "168651"
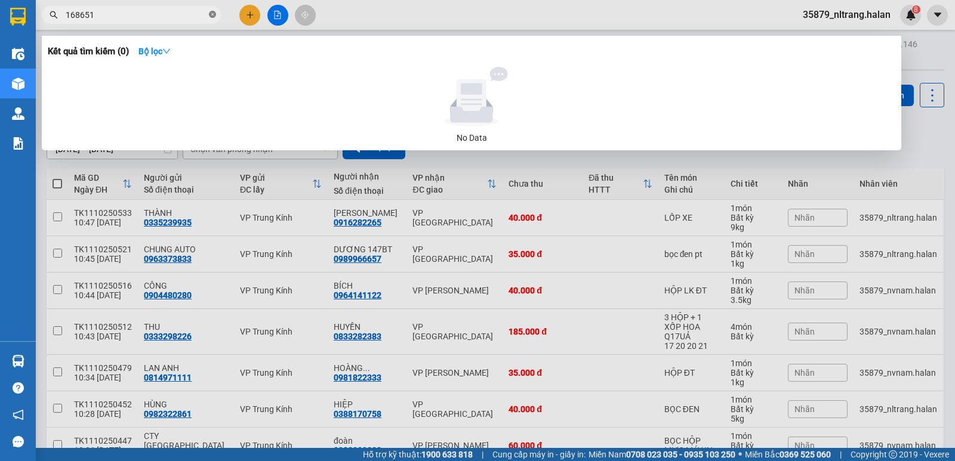
click at [215, 14] on icon "close-circle" at bounding box center [212, 14] width 7 height 7
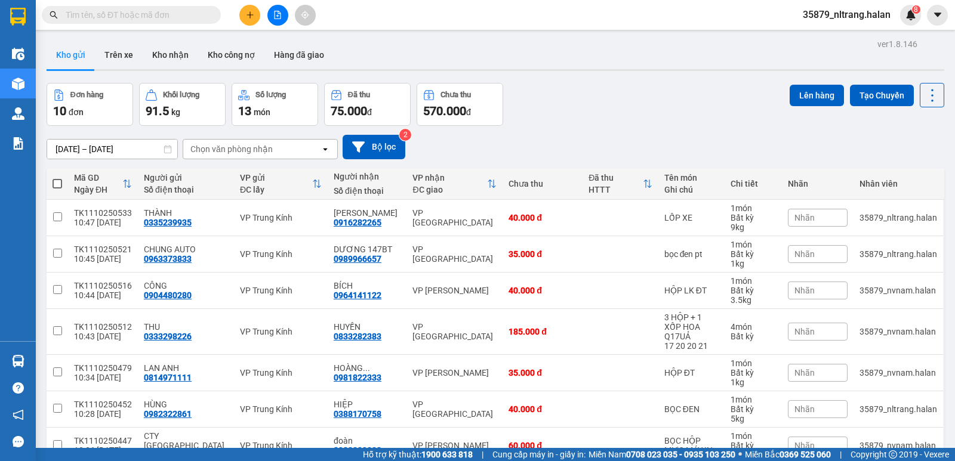
click at [655, 97] on div "Đơn hàng 10 đơn Khối lượng 91.5 kg Số lượng 13 món Đã thu 75.000 đ Chưa thu 570…" at bounding box center [495, 104] width 897 height 43
drag, startPoint x: 655, startPoint y: 97, endPoint x: 264, endPoint y: 397, distance: 493.1
click at [652, 99] on div "Đơn hàng 10 đơn Khối lượng 91.5 kg Số lượng 13 món Đã thu 75.000 đ Chưa thu 570…" at bounding box center [495, 104] width 897 height 43
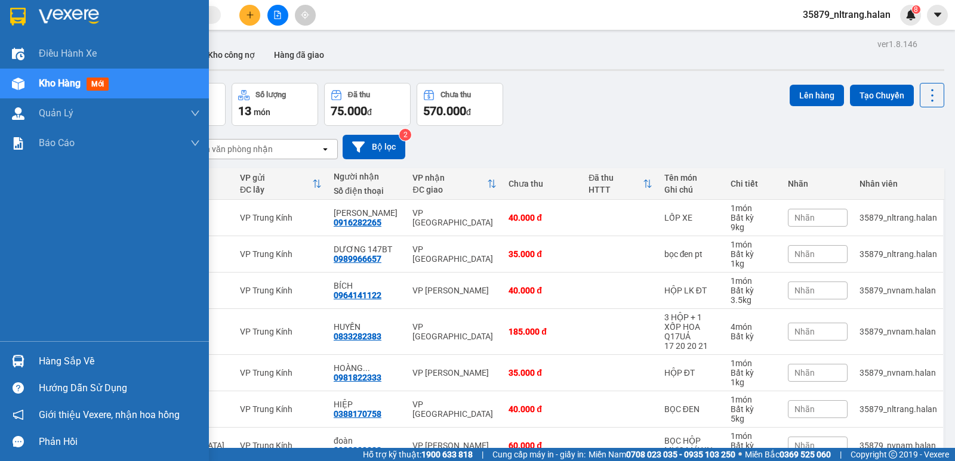
click at [13, 285] on div "Điều hành xe Kho hàng mới Quản [PERSON_NAME] lý chuyến Quản lý kiểm kho Báo cáo…" at bounding box center [104, 190] width 209 height 302
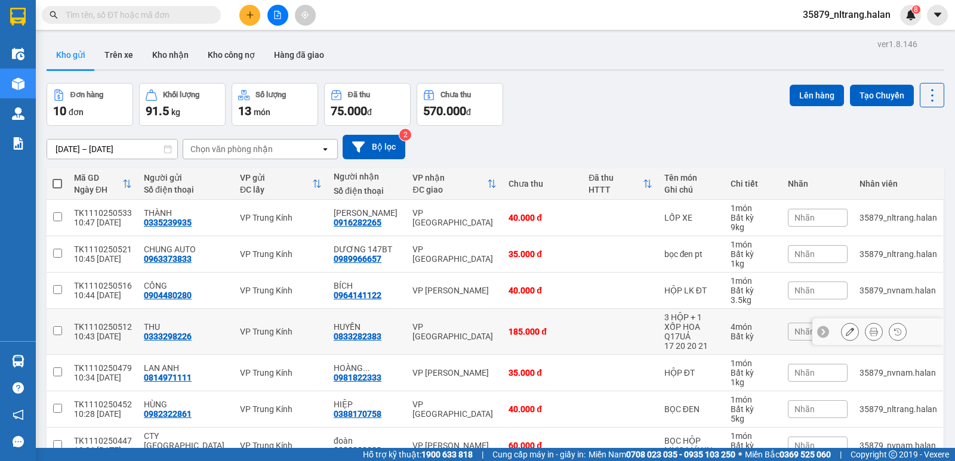
scroll to position [165, 0]
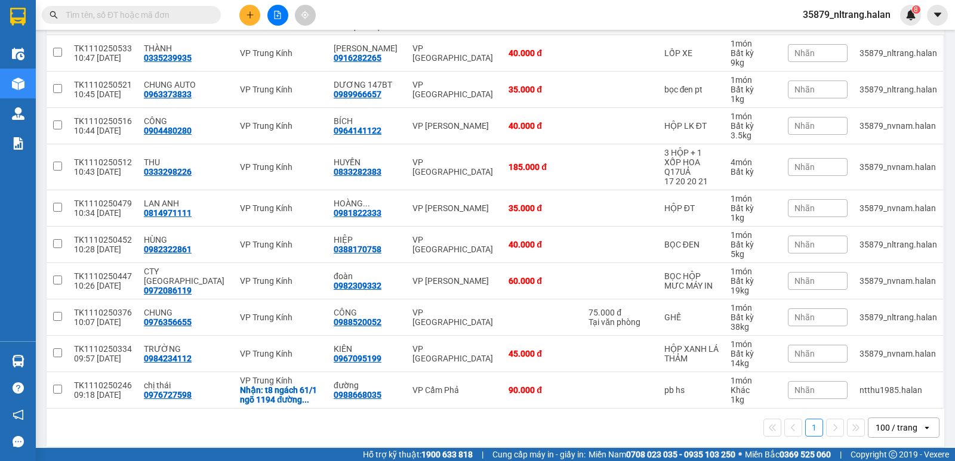
click at [148, 8] on input "text" at bounding box center [136, 14] width 141 height 13
paste input "0968498222"
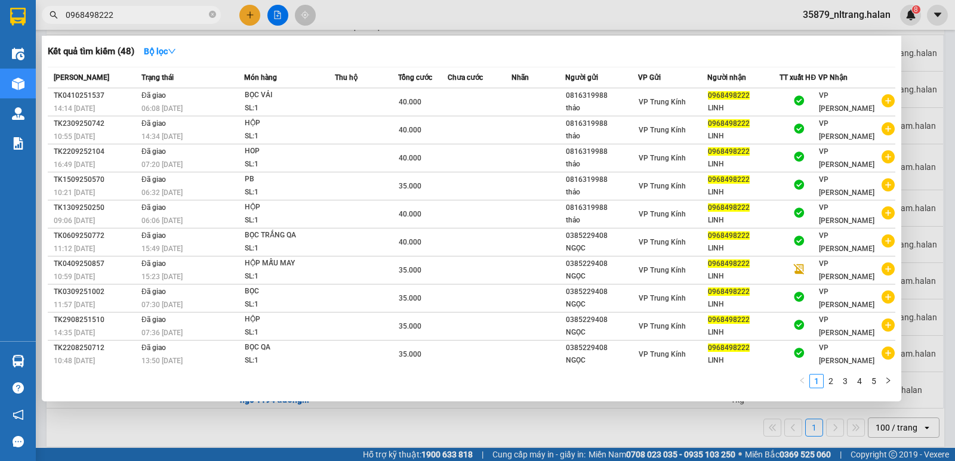
type input "0968498222"
